Goal: Task Accomplishment & Management: Use online tool/utility

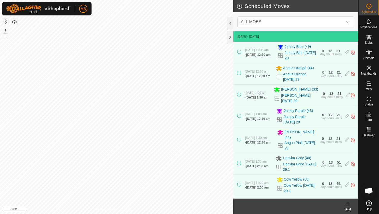
scroll to position [371, 0]
click at [369, 101] on icon at bounding box center [368, 98] width 5 height 5
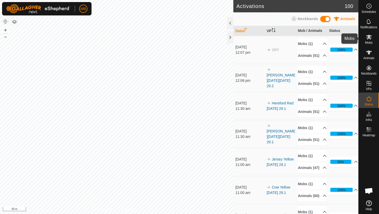
click at [369, 36] on icon at bounding box center [369, 37] width 6 height 5
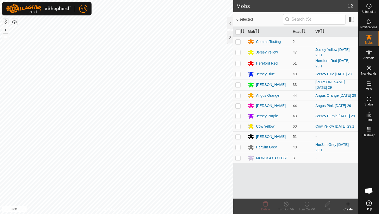
click at [238, 135] on p-checkbox at bounding box center [237, 137] width 5 height 4
checkbox input "true"
click at [306, 203] on icon at bounding box center [306, 204] width 6 height 6
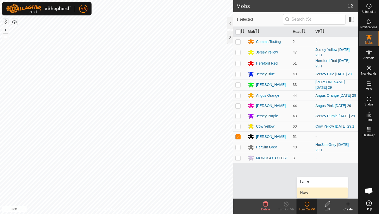
click at [307, 192] on link "Now" at bounding box center [321, 193] width 51 height 10
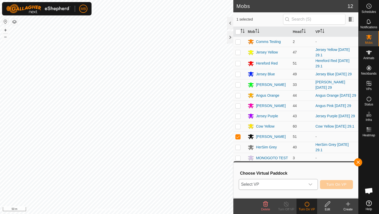
click at [310, 183] on icon "dropdown trigger" at bounding box center [310, 185] width 4 height 4
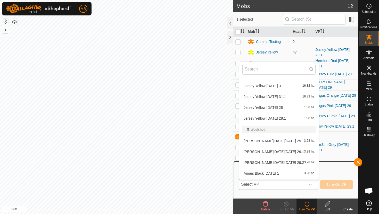
scroll to position [380, 0]
click at [284, 163] on li "Angus Black Friday 29.2 3.28 ha" at bounding box center [278, 162] width 79 height 10
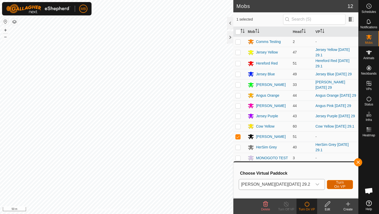
click at [339, 184] on span "Turn On VP" at bounding box center [339, 185] width 13 height 8
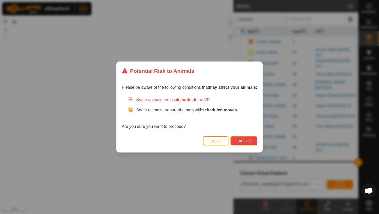
click at [245, 141] on span "Turn On" at bounding box center [244, 141] width 14 height 4
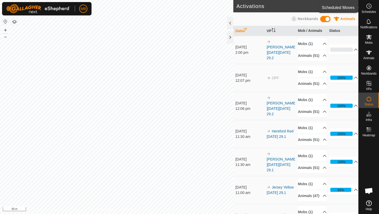
click at [369, 7] on icon at bounding box center [369, 6] width 6 height 6
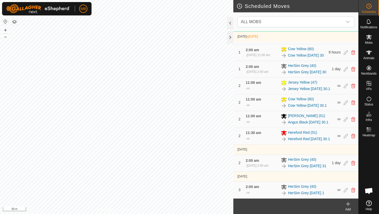
scroll to position [371, 0]
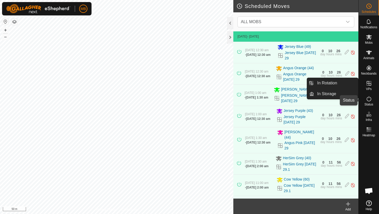
click at [368, 99] on icon at bounding box center [369, 99] width 6 height 6
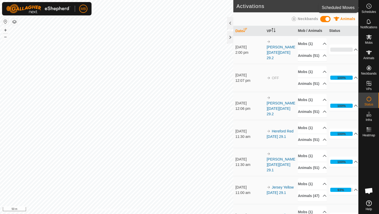
click at [369, 6] on icon at bounding box center [369, 6] width 1 height 2
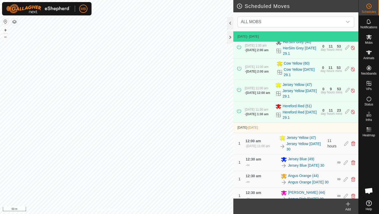
scroll to position [111, 0]
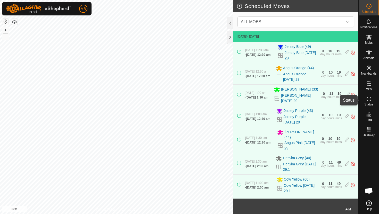
click at [368, 96] on icon at bounding box center [369, 99] width 6 height 6
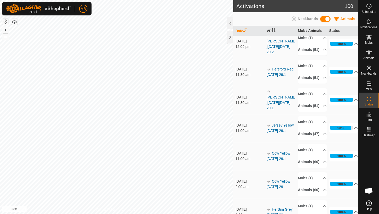
scroll to position [62, 0]
click at [321, 140] on p-accordion-header "Animals (47)" at bounding box center [312, 134] width 29 height 12
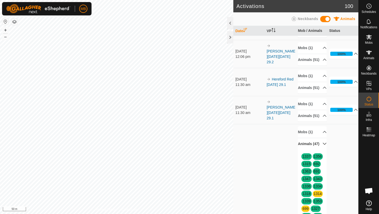
scroll to position [57, 0]
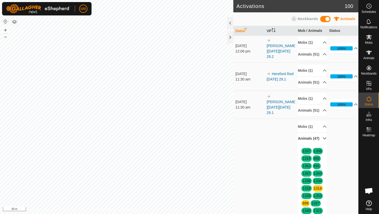
click at [321, 145] on p-accordion-header "Animals (47)" at bounding box center [312, 139] width 29 height 12
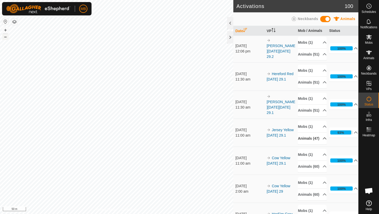
click at [6, 38] on button "–" at bounding box center [5, 37] width 6 height 6
click at [6, 28] on button "+" at bounding box center [5, 30] width 6 height 6
click at [6, 31] on button "+" at bounding box center [5, 30] width 6 height 6
click at [244, 87] on div "Activations 100 Animals Neckbands Date VP Mob / Animals Status [DATE] 2:00 pm A…" at bounding box center [179, 107] width 358 height 214
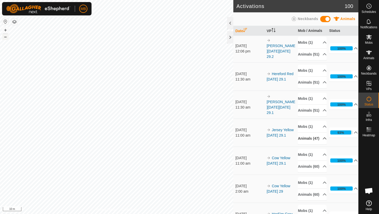
click at [2, 37] on button "–" at bounding box center [5, 37] width 6 height 6
click at [368, 54] on icon at bounding box center [369, 52] width 6 height 4
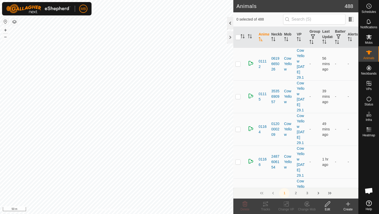
click at [230, 24] on div at bounding box center [230, 23] width 6 height 12
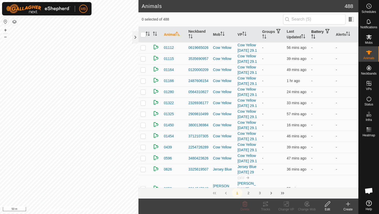
click at [315, 35] on icon "Activate to sort" at bounding box center [313, 37] width 4 height 4
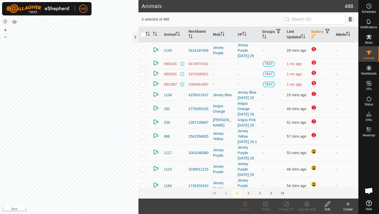
click at [349, 31] on th "Alerts" at bounding box center [346, 35] width 24 height 16
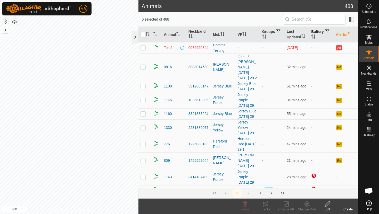
click at [136, 34] on div at bounding box center [135, 37] width 6 height 12
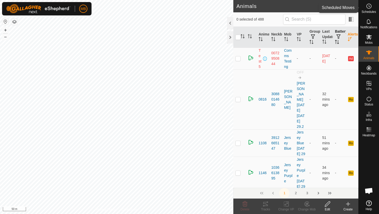
click at [369, 6] on icon at bounding box center [369, 6] width 1 height 2
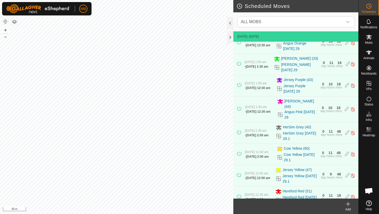
scroll to position [27, 0]
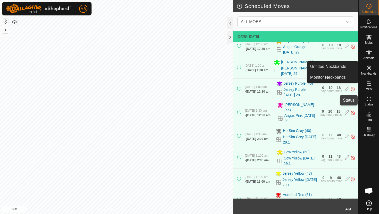
click at [369, 100] on icon at bounding box center [369, 99] width 6 height 6
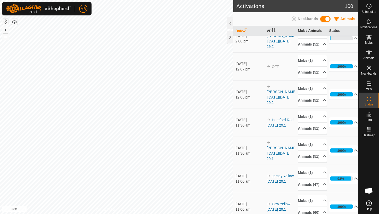
scroll to position [12, 0]
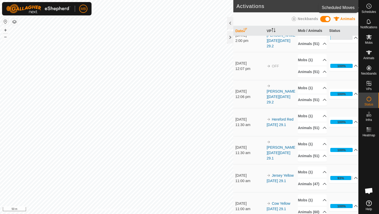
click at [368, 11] on span "Schedules" at bounding box center [368, 11] width 14 height 3
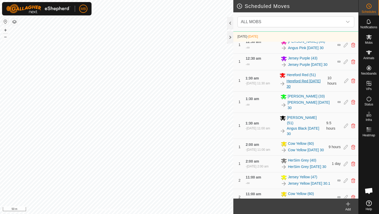
scroll to position [269, 0]
